Goal: Information Seeking & Learning: Check status

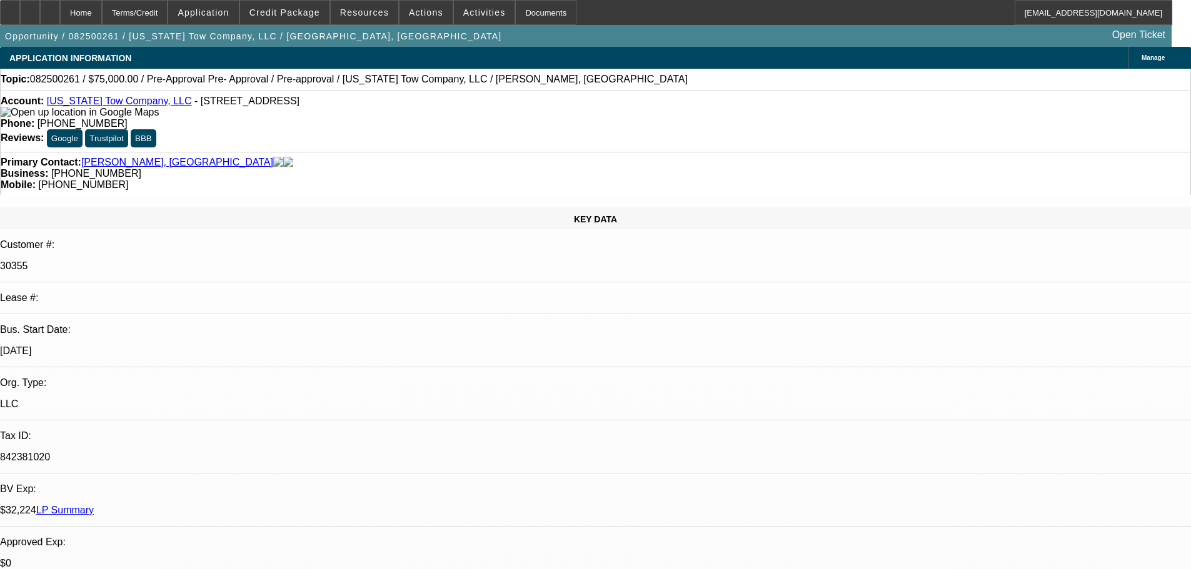
select select "0.15"
select select "0"
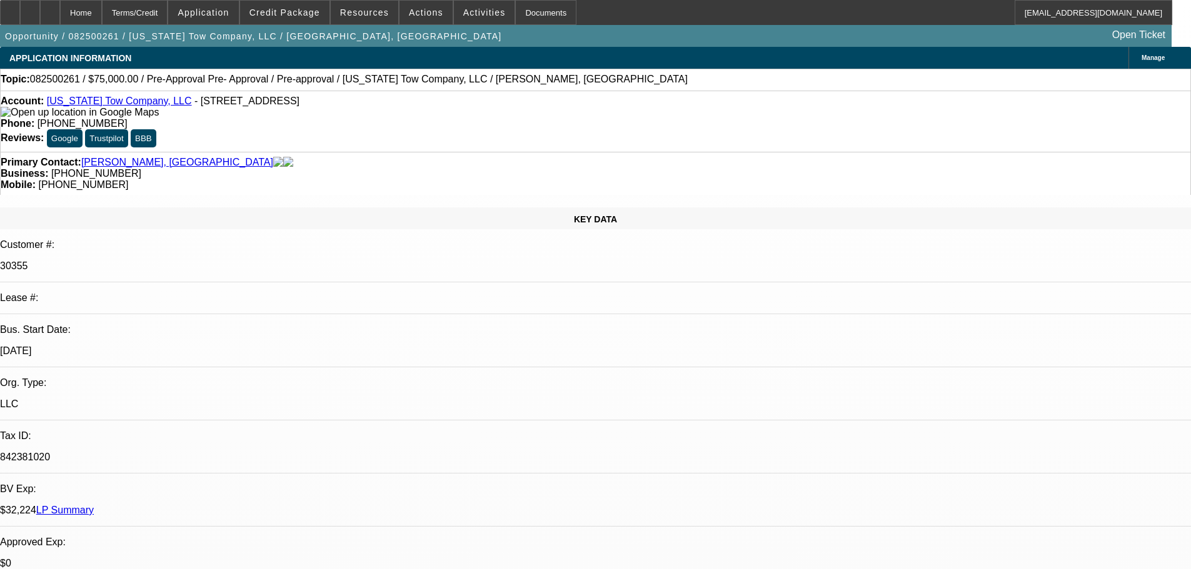
select select "0"
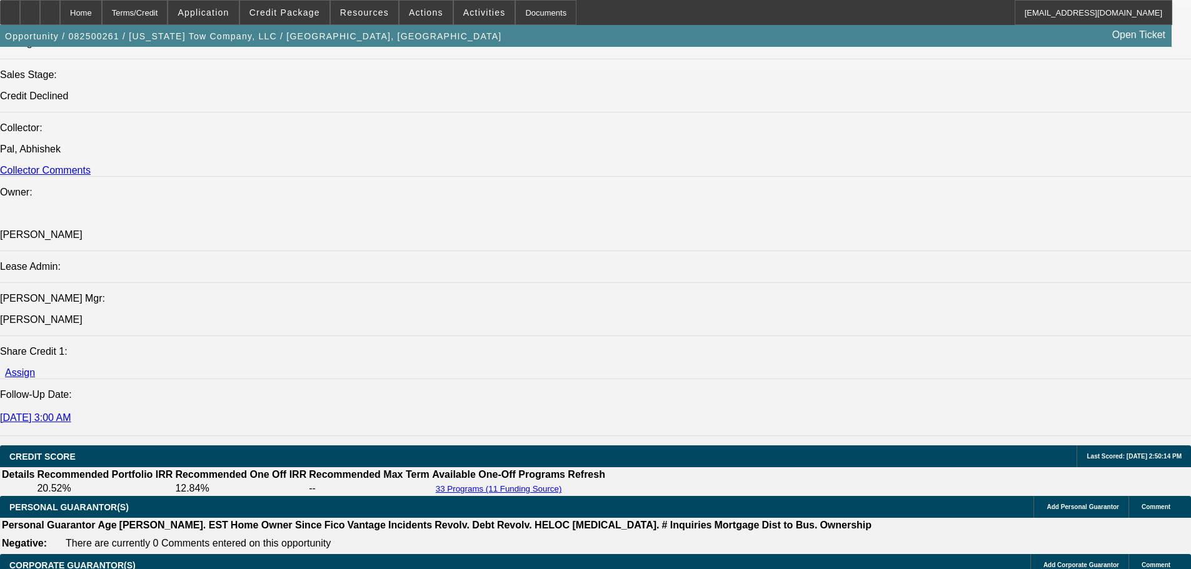
scroll to position [1438, 0]
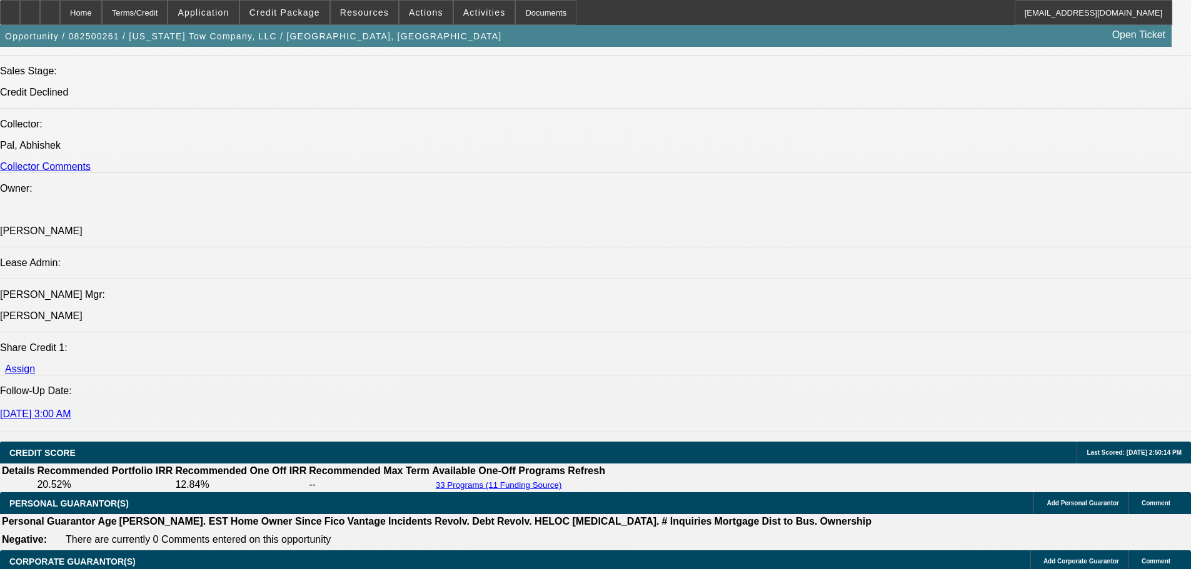
select select "1"
select select "6"
select select "1"
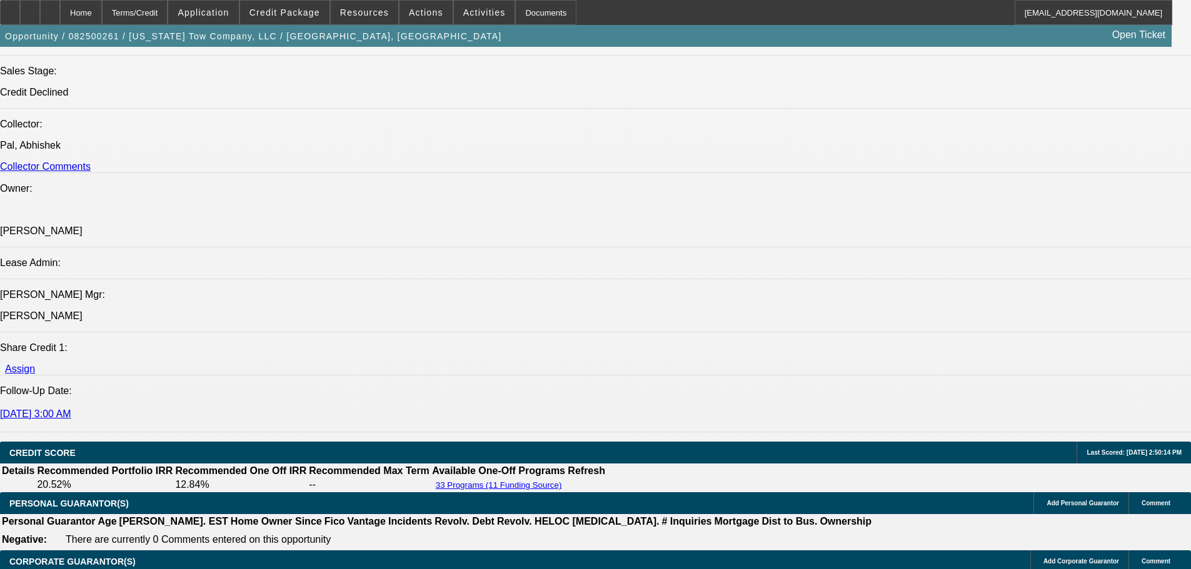
select select "6"
select select "1"
select select "6"
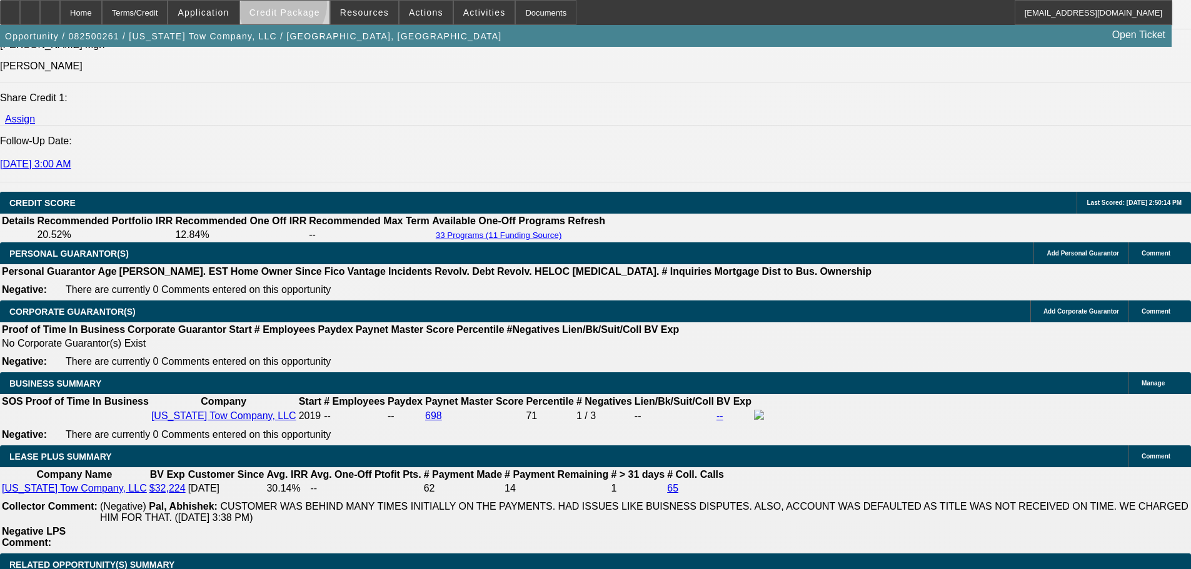
click at [302, 8] on span "Credit Package" at bounding box center [284, 13] width 71 height 10
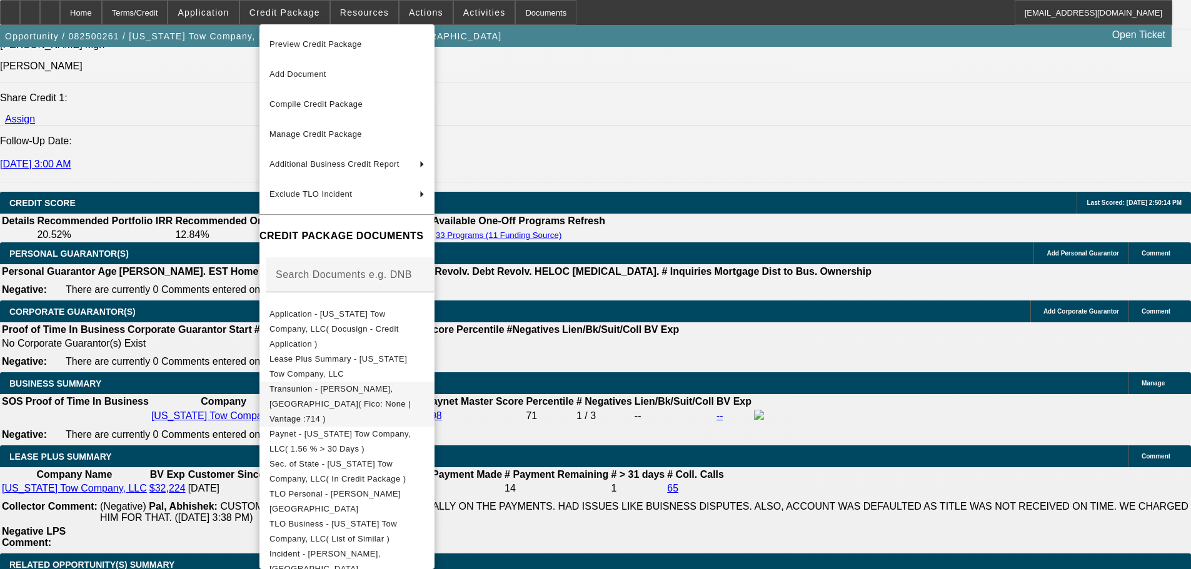
click at [359, 384] on span "Transunion - [PERSON_NAME], [GEOGRAPHIC_DATA]( Fico: None | Vantage :714 )" at bounding box center [339, 403] width 141 height 39
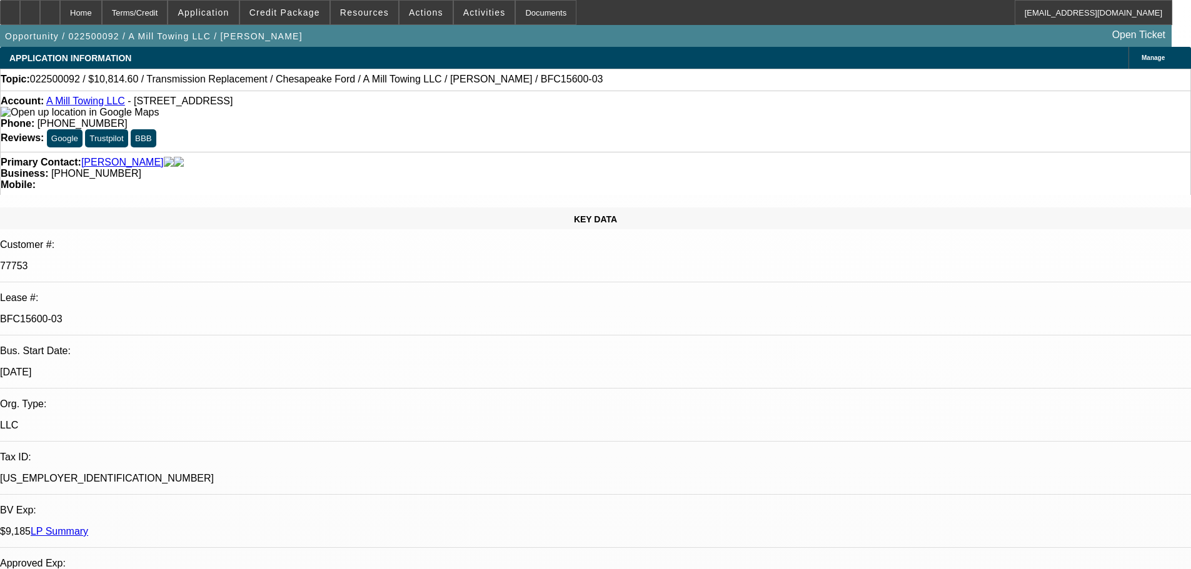
select select "0"
select select "2"
select select "0"
select select "6"
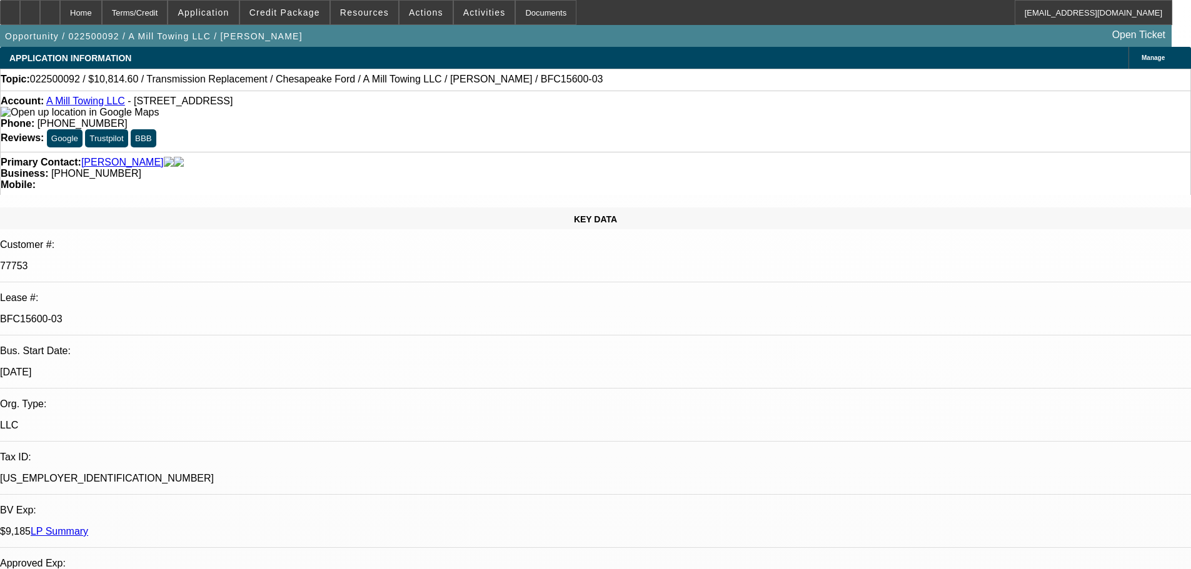
select select "0"
select select "2"
select select "0"
select select "6"
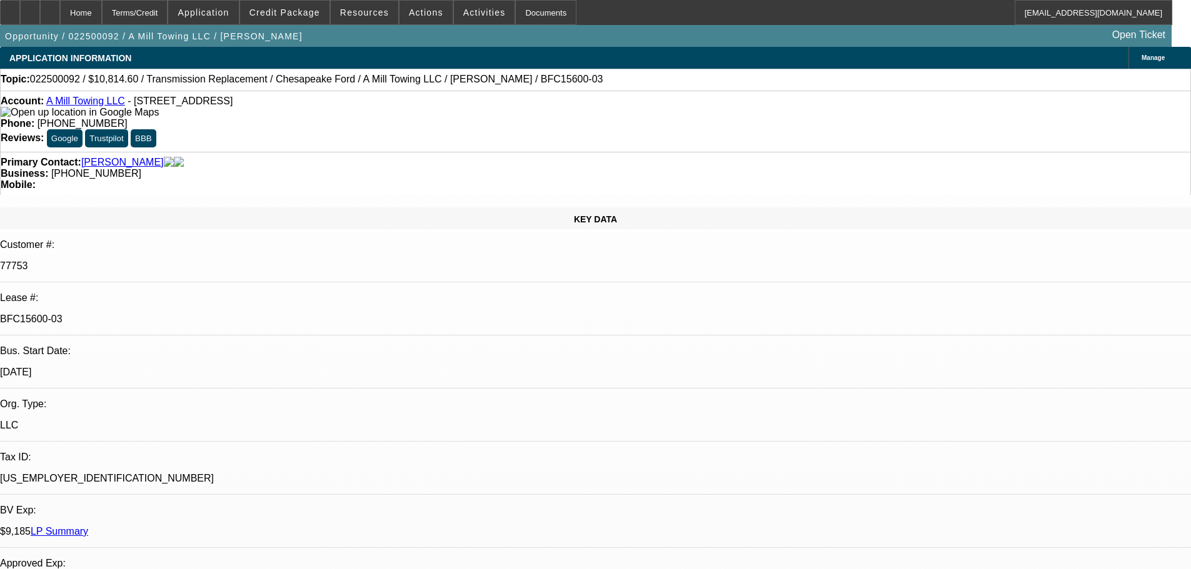
select select "0"
select select "2"
select select "0"
select select "6"
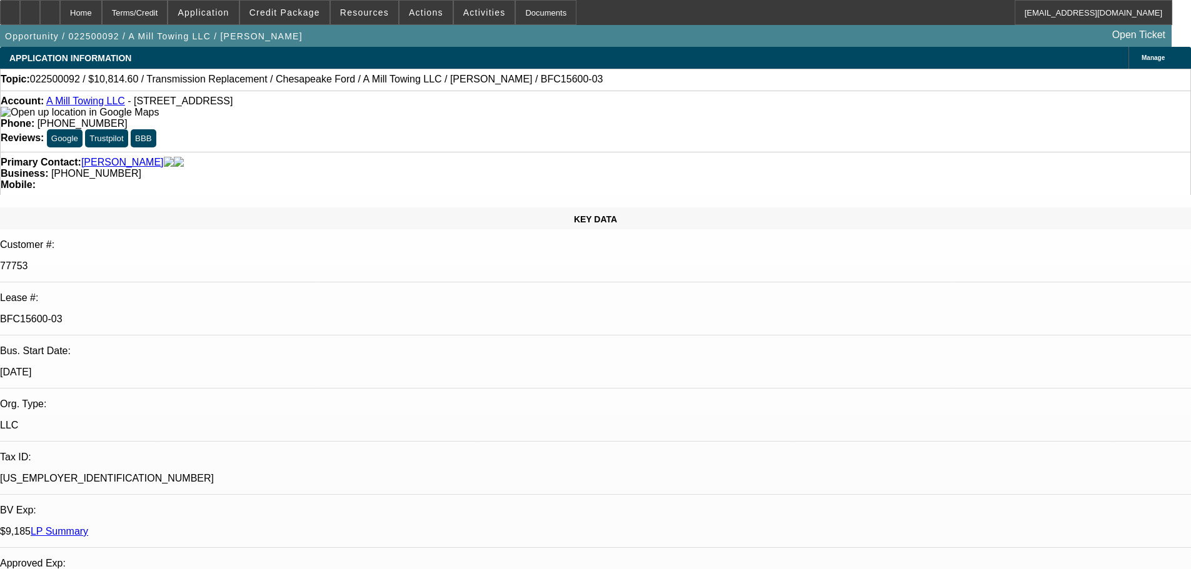
select select "0"
select select "2"
select select "0.1"
select select "4"
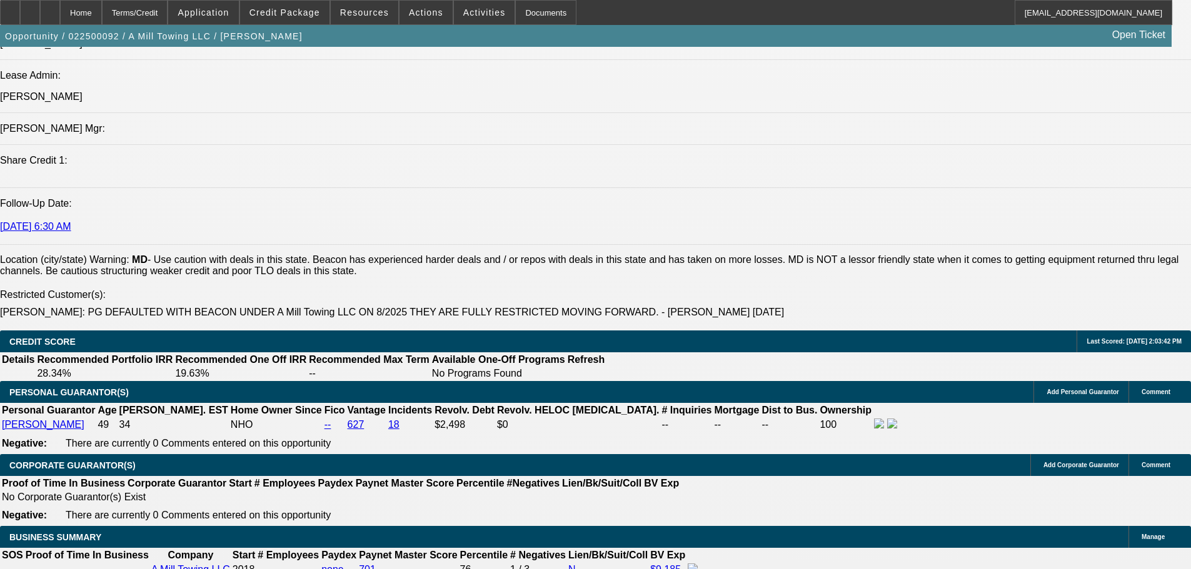
scroll to position [1688, 0]
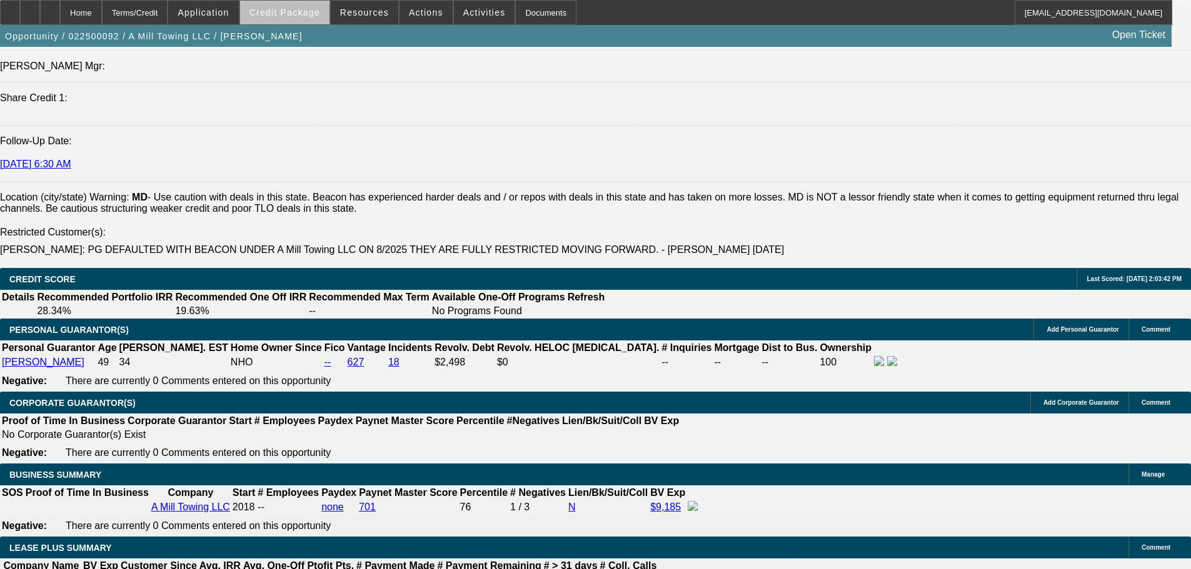
click at [308, 20] on span at bounding box center [284, 12] width 89 height 30
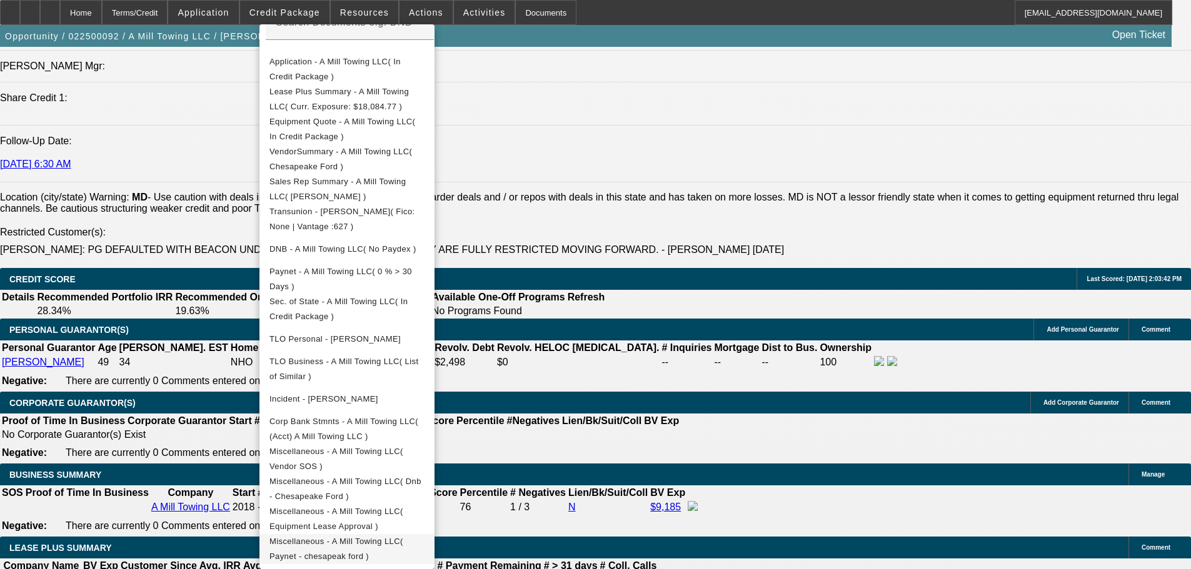
scroll to position [1938, 0]
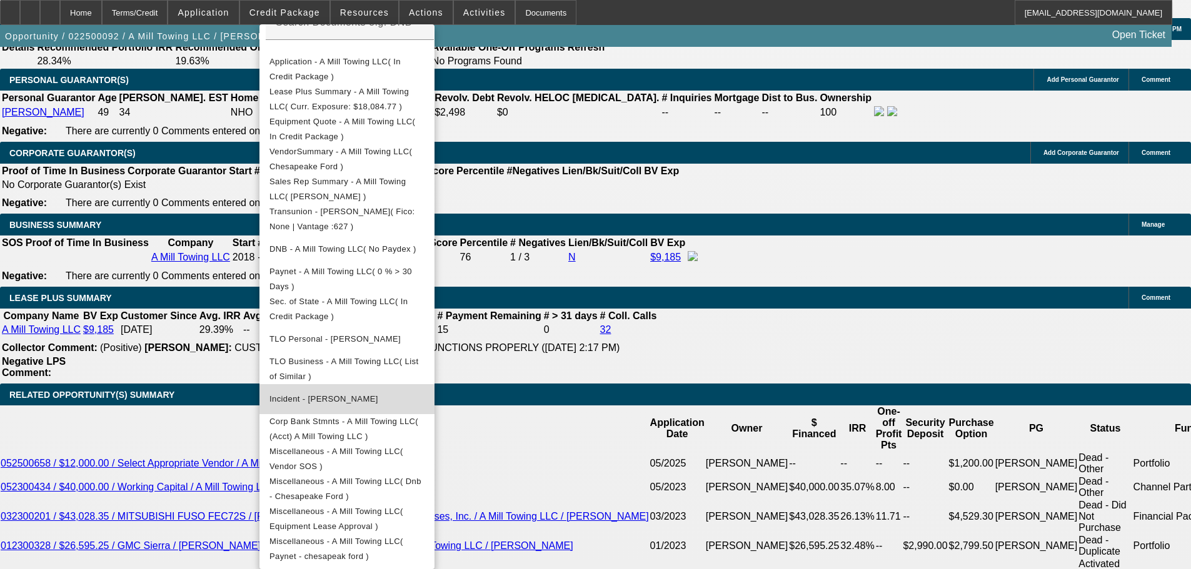
click at [341, 394] on span "Incident - Millhouse, Alexander" at bounding box center [323, 398] width 109 height 9
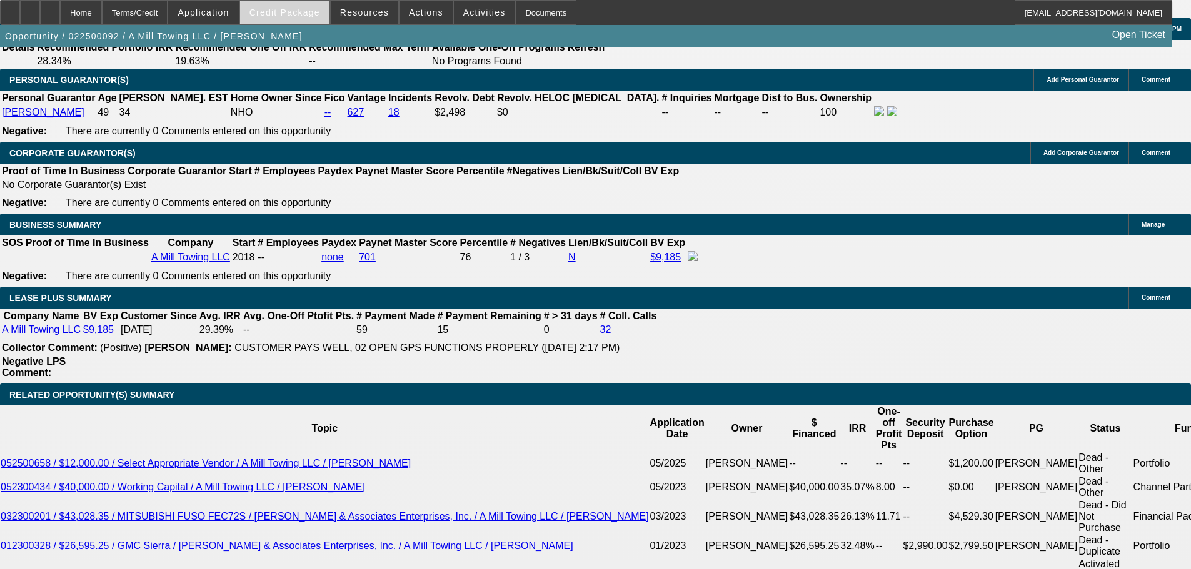
click at [309, 18] on span at bounding box center [284, 12] width 89 height 30
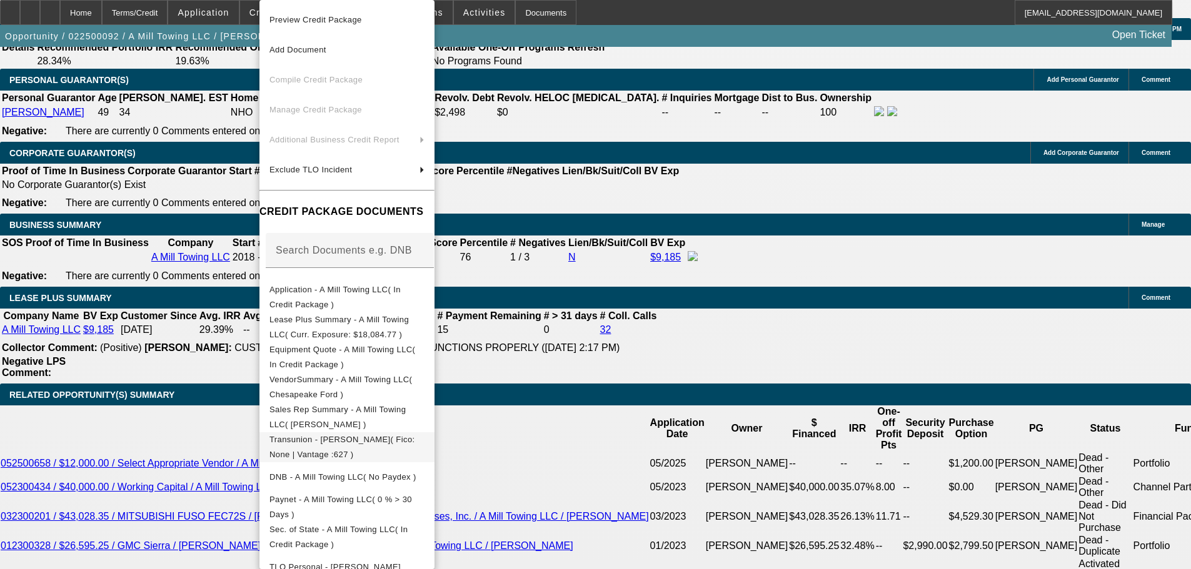
click at [326, 441] on span "Transunion - Millhouse, Alexander( Fico: None | Vantage :627 )" at bounding box center [342, 447] width 146 height 24
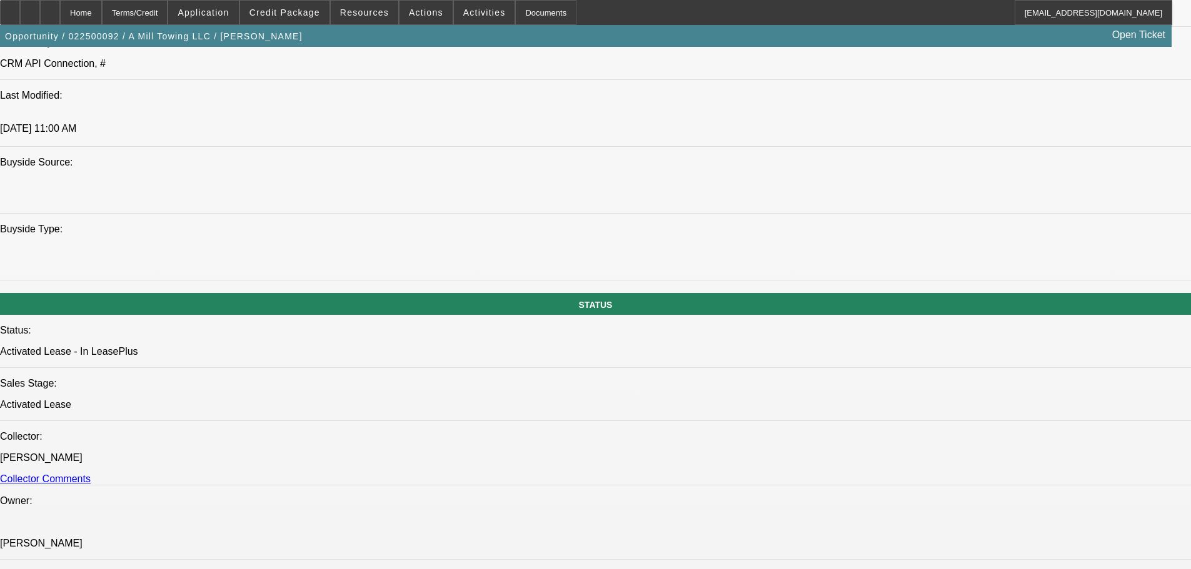
scroll to position [1313, 0]
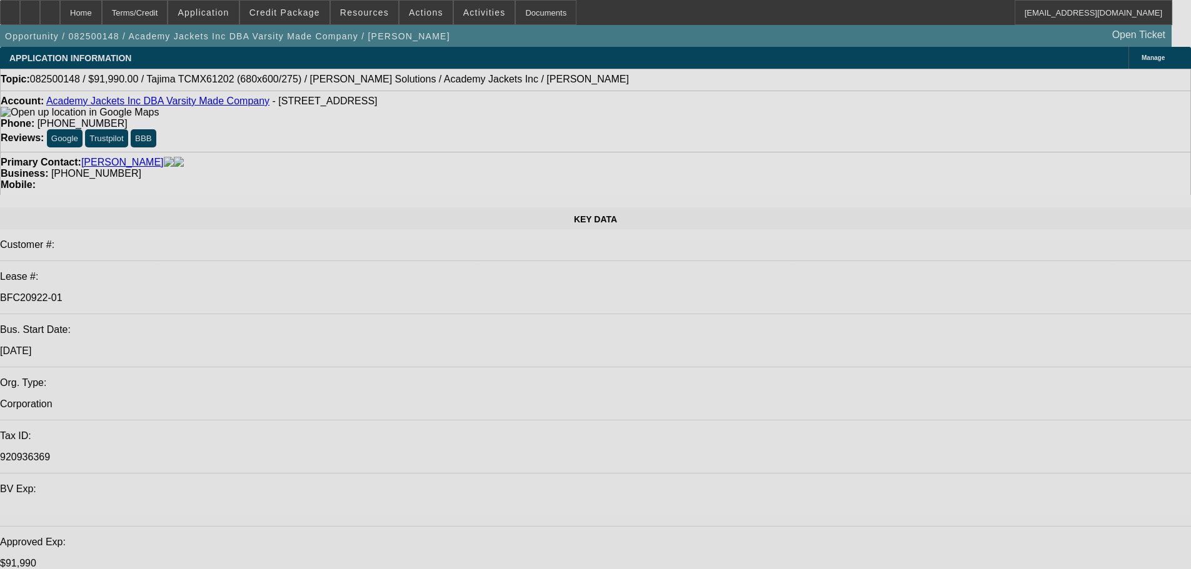
select select "0"
select select "2"
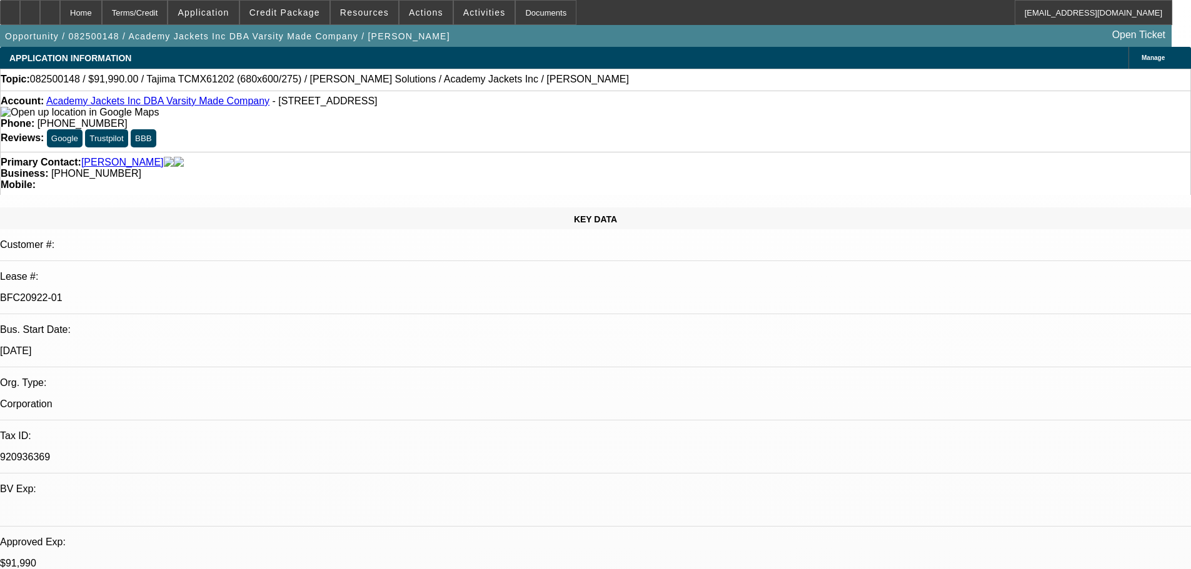
select select "2"
select select "0.1"
select select "4"
select select "0"
select select "2"
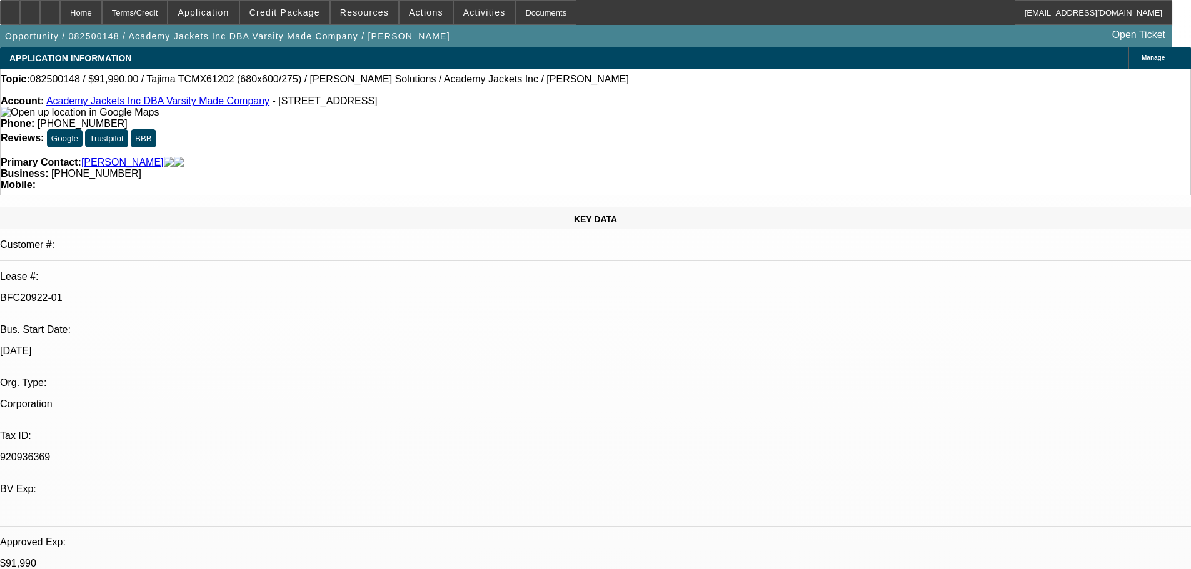
select select "2"
select select "0.1"
select select "4"
select select "0"
select select "2"
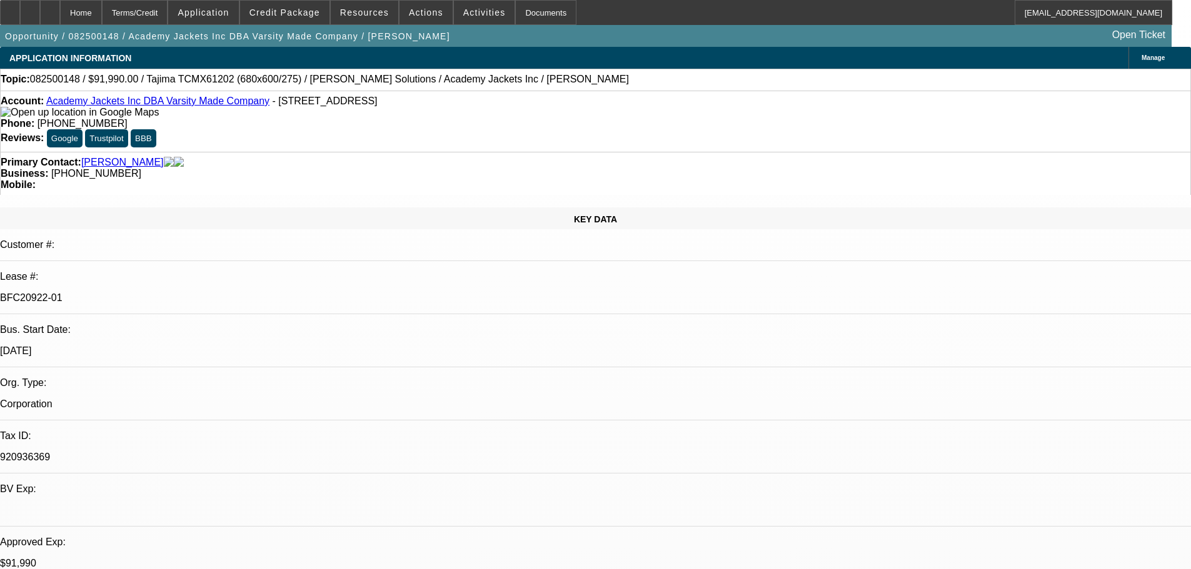
select select "2"
select select "0.1"
select select "4"
select select "0"
select select "2"
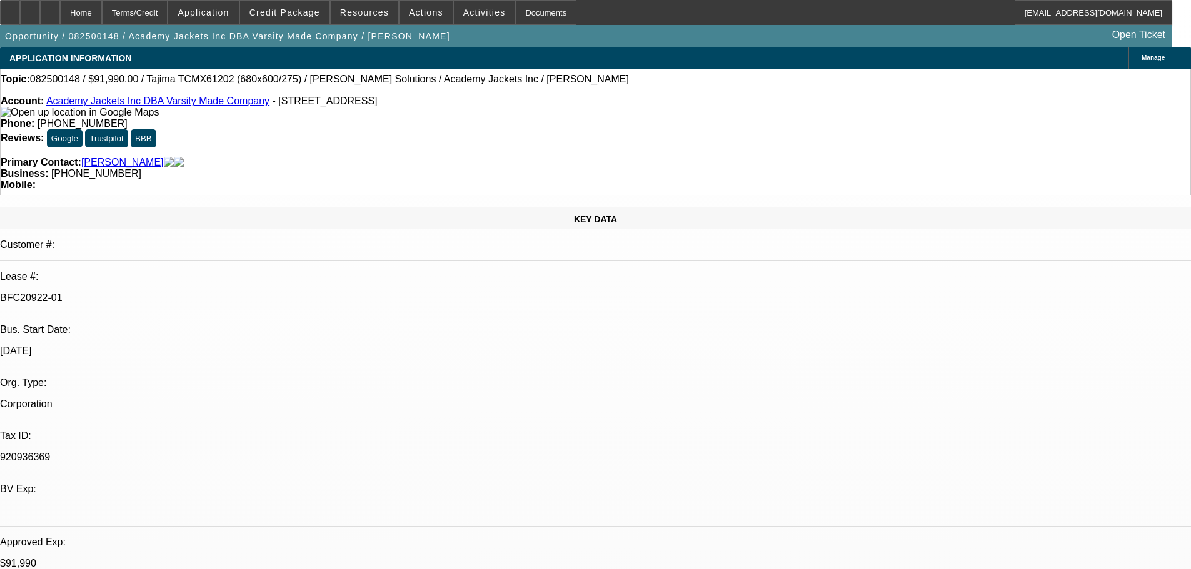
select select "2"
select select "0.1"
select select "4"
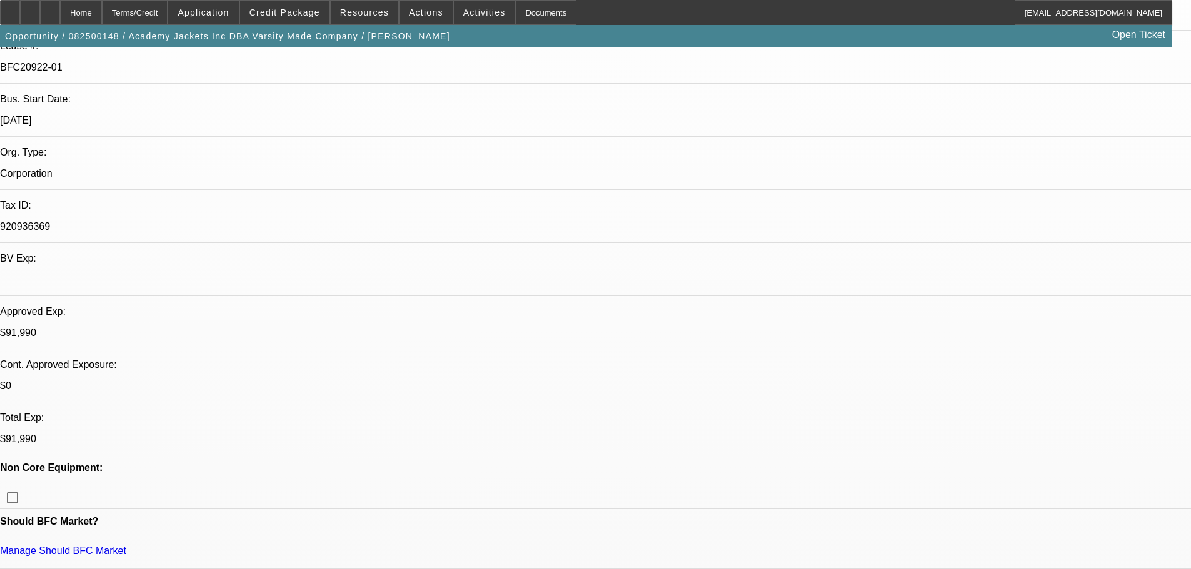
scroll to position [250, 0]
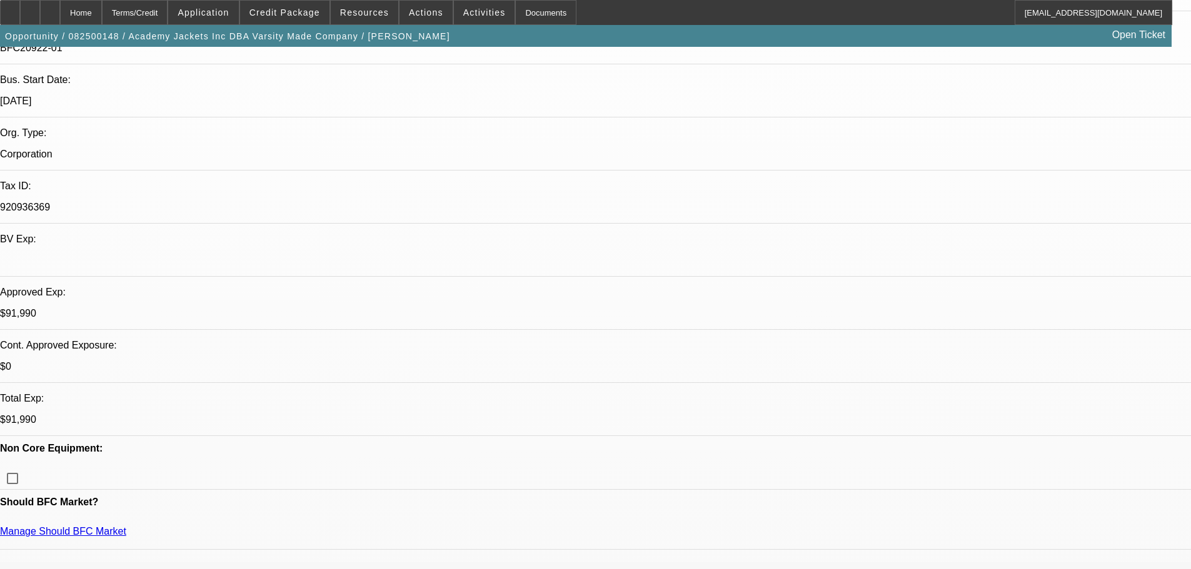
scroll to position [0, 0]
